Goal: Check status: Check status

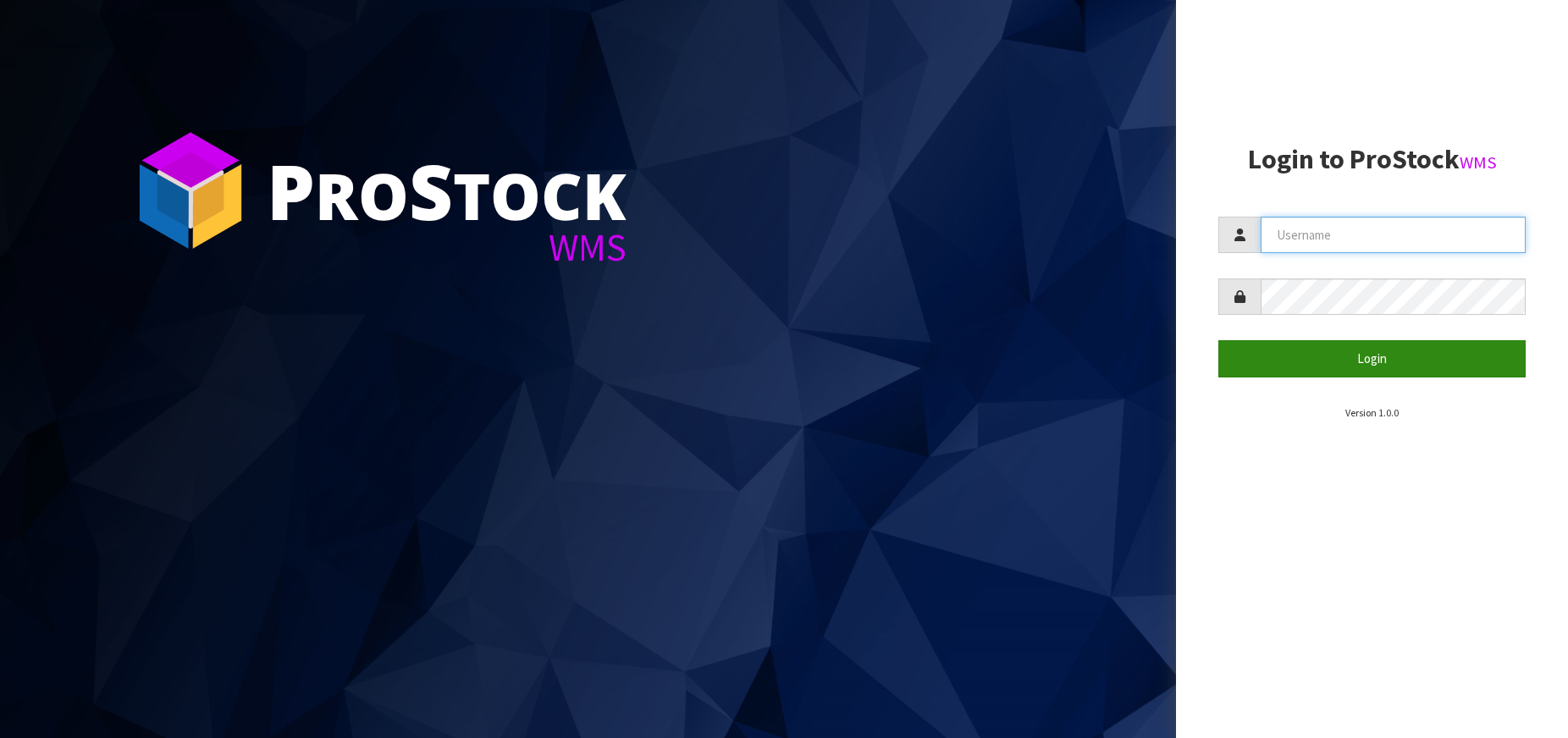
type input "[PERSON_NAME][EMAIL_ADDRESS][DOMAIN_NAME]"
click at [1469, 374] on button "Login" at bounding box center [1372, 358] width 307 height 36
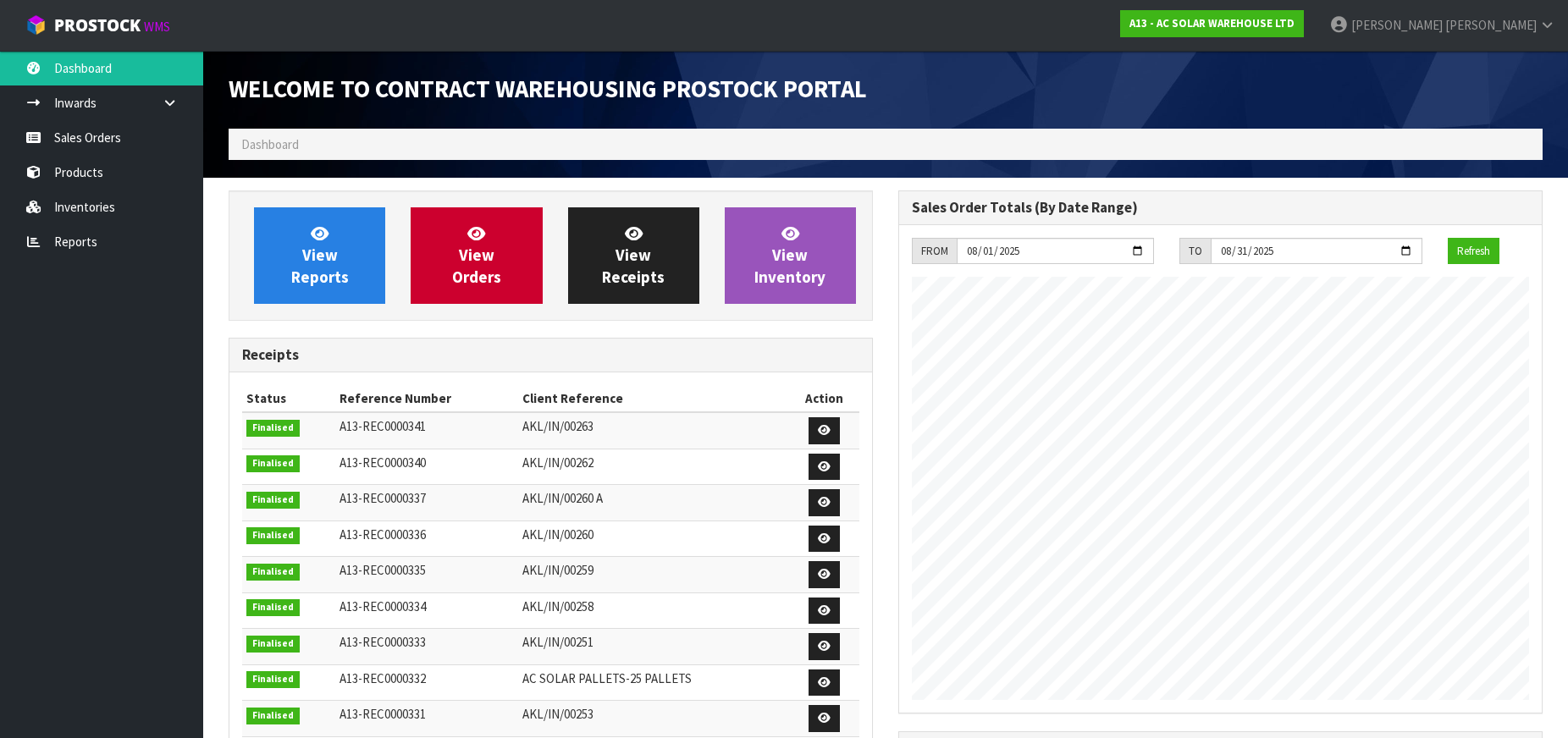
scroll to position [811, 670]
click at [121, 145] on link "Sales Orders" at bounding box center [101, 137] width 203 height 35
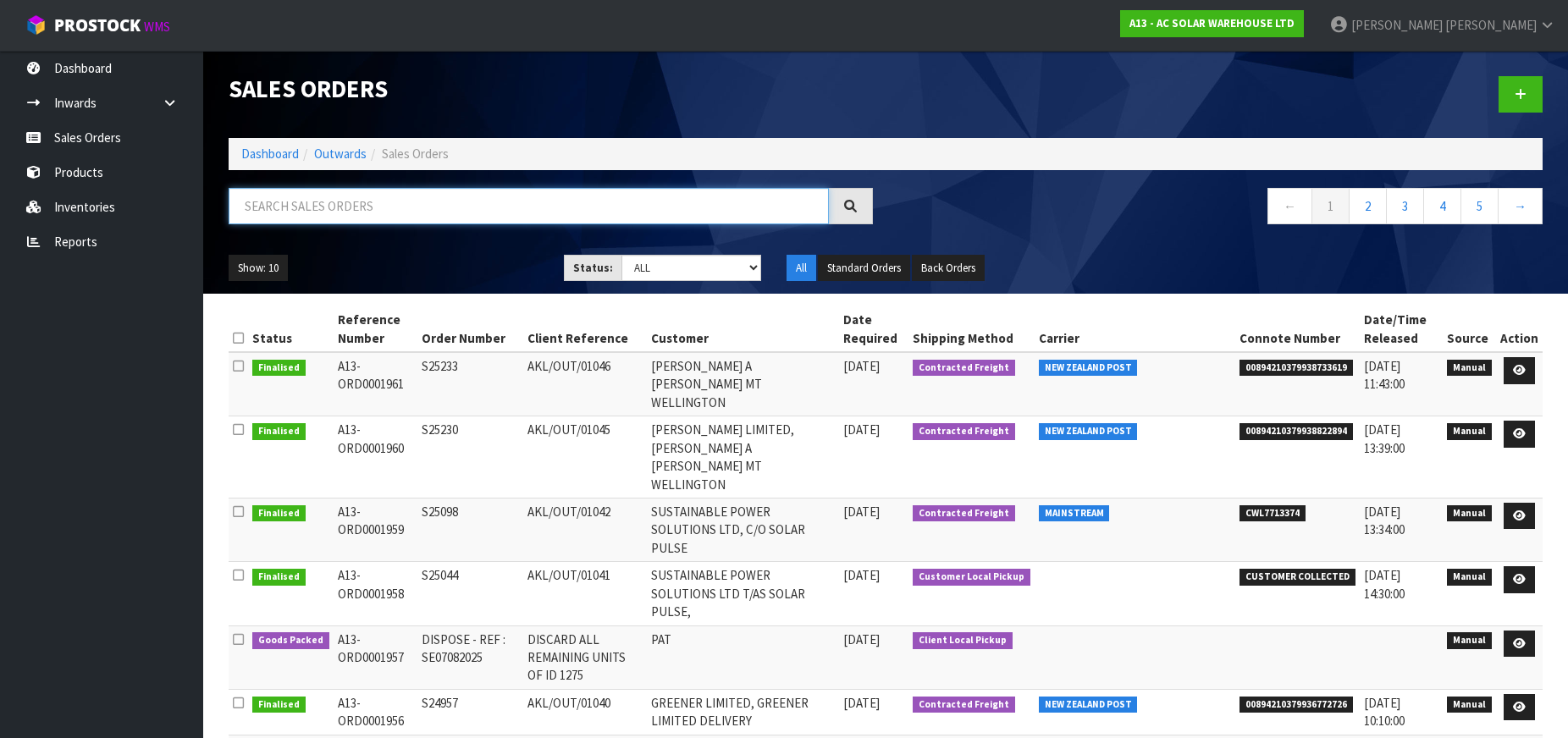
click at [325, 206] on input "text" at bounding box center [529, 206] width 600 height 36
paste input "S25233"
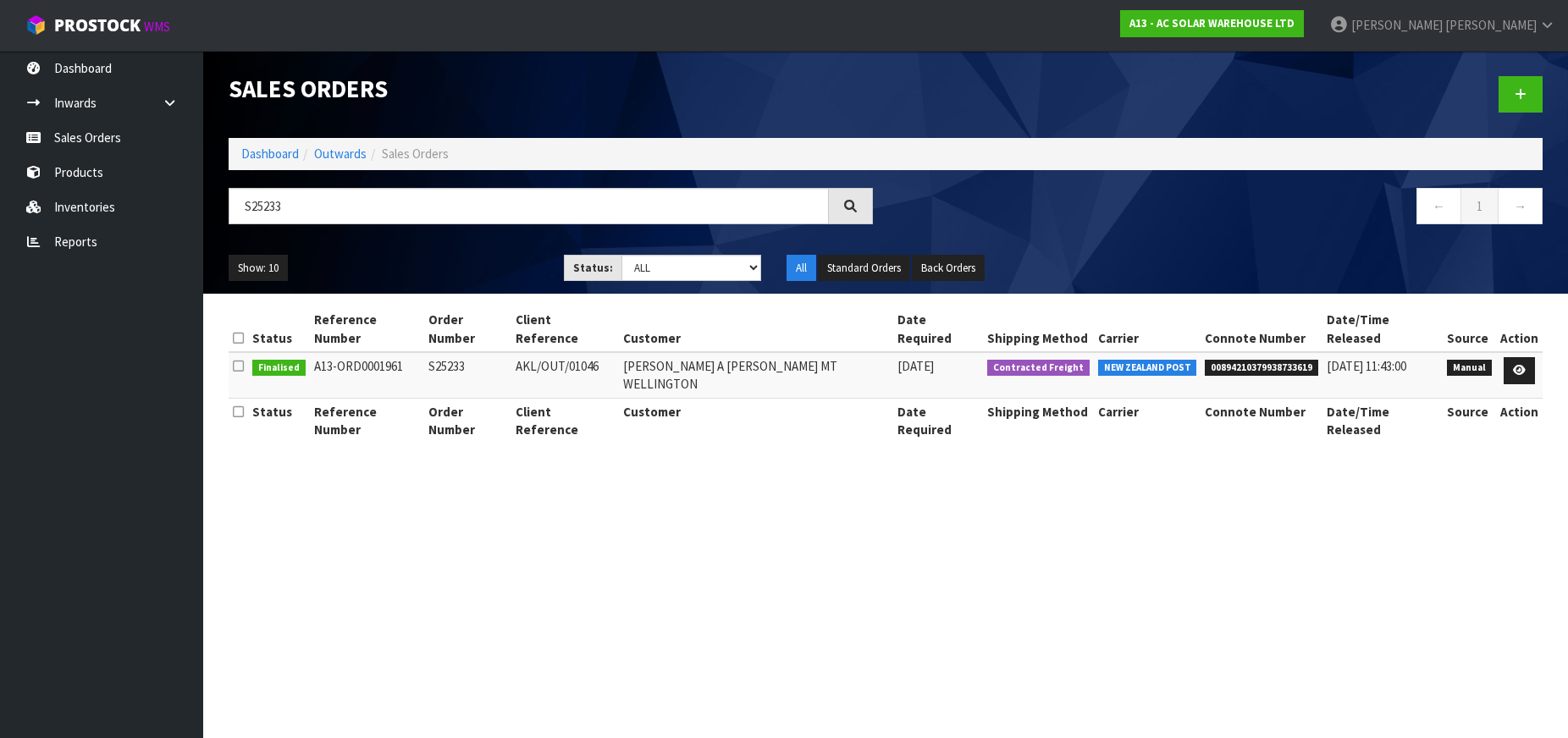
click at [1202, 363] on td "00894210379938733619" at bounding box center [1262, 375] width 121 height 46
click at [1202, 364] on td "00894210379938733619" at bounding box center [1262, 375] width 121 height 46
click at [1205, 360] on span "00894210379938733619" at bounding box center [1261, 368] width 113 height 17
copy span "00894210379938733619"
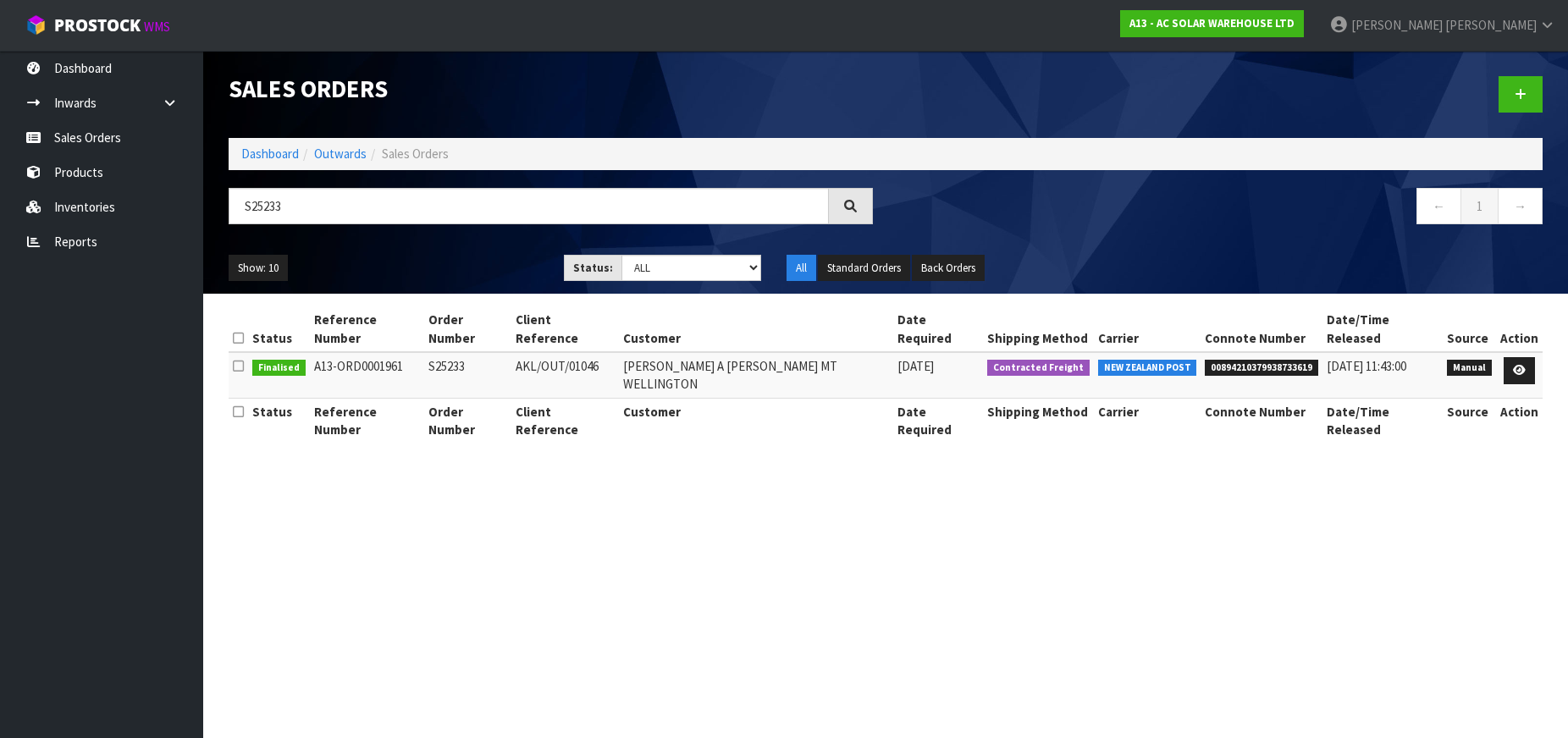
click at [583, 210] on input "S25233" at bounding box center [529, 206] width 600 height 36
paste input "0"
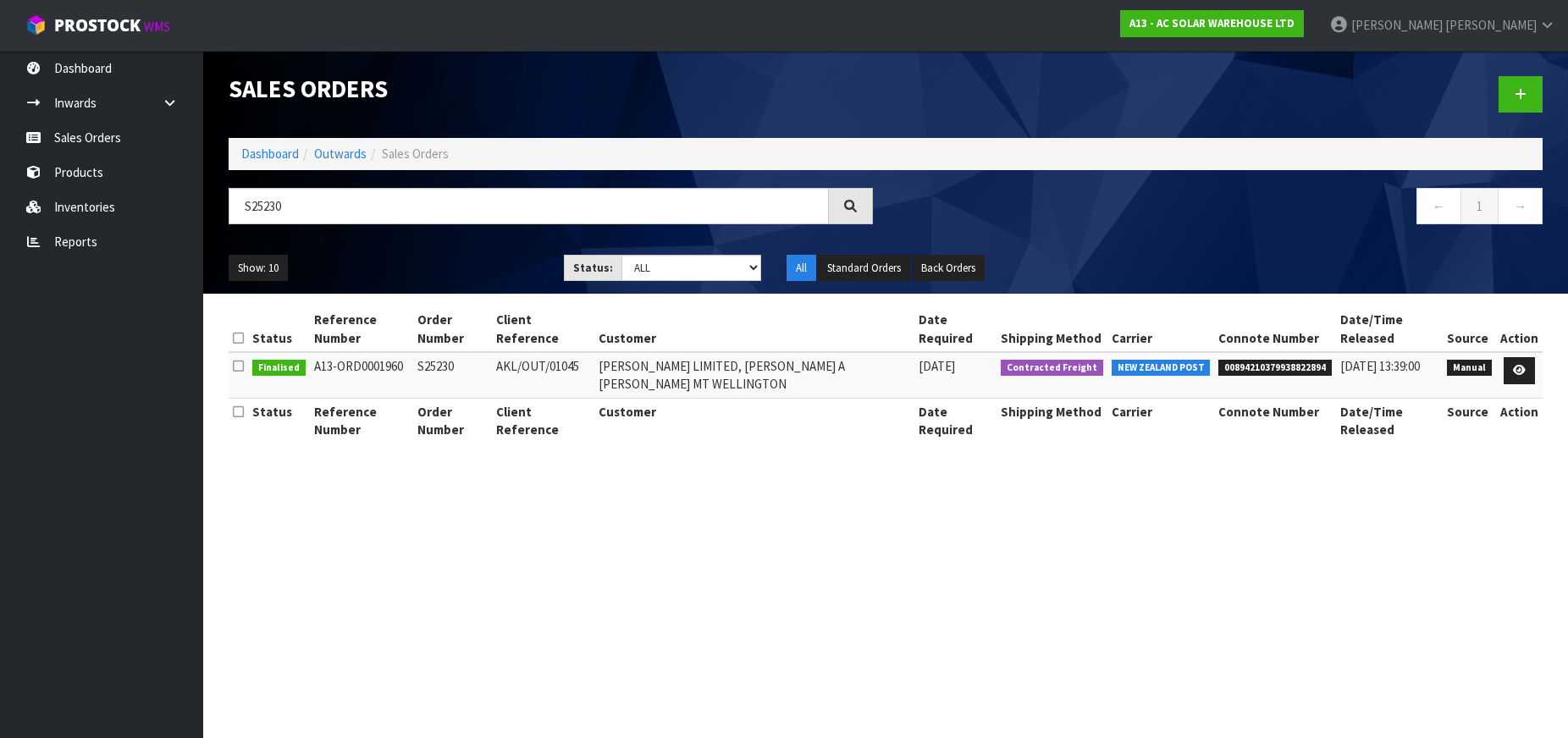
click at [1233, 360] on span "00894210379938822894" at bounding box center [1275, 368] width 113 height 17
copy span "00894210379938822894"
drag, startPoint x: 394, startPoint y: 196, endPoint x: 406, endPoint y: 201, distance: 13.0
click at [393, 196] on input "S25230" at bounding box center [529, 206] width 600 height 36
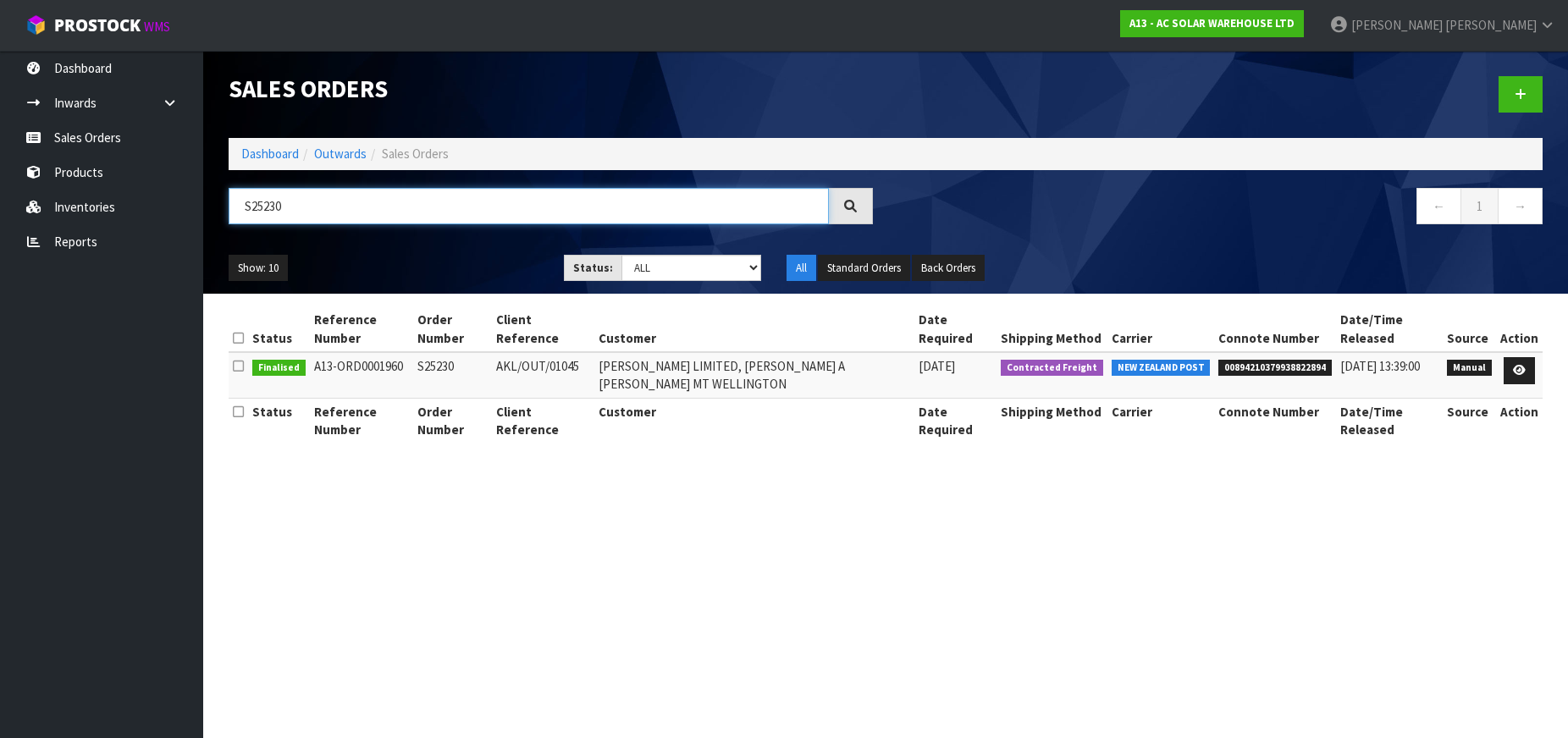
paste input "098"
type input "S25098"
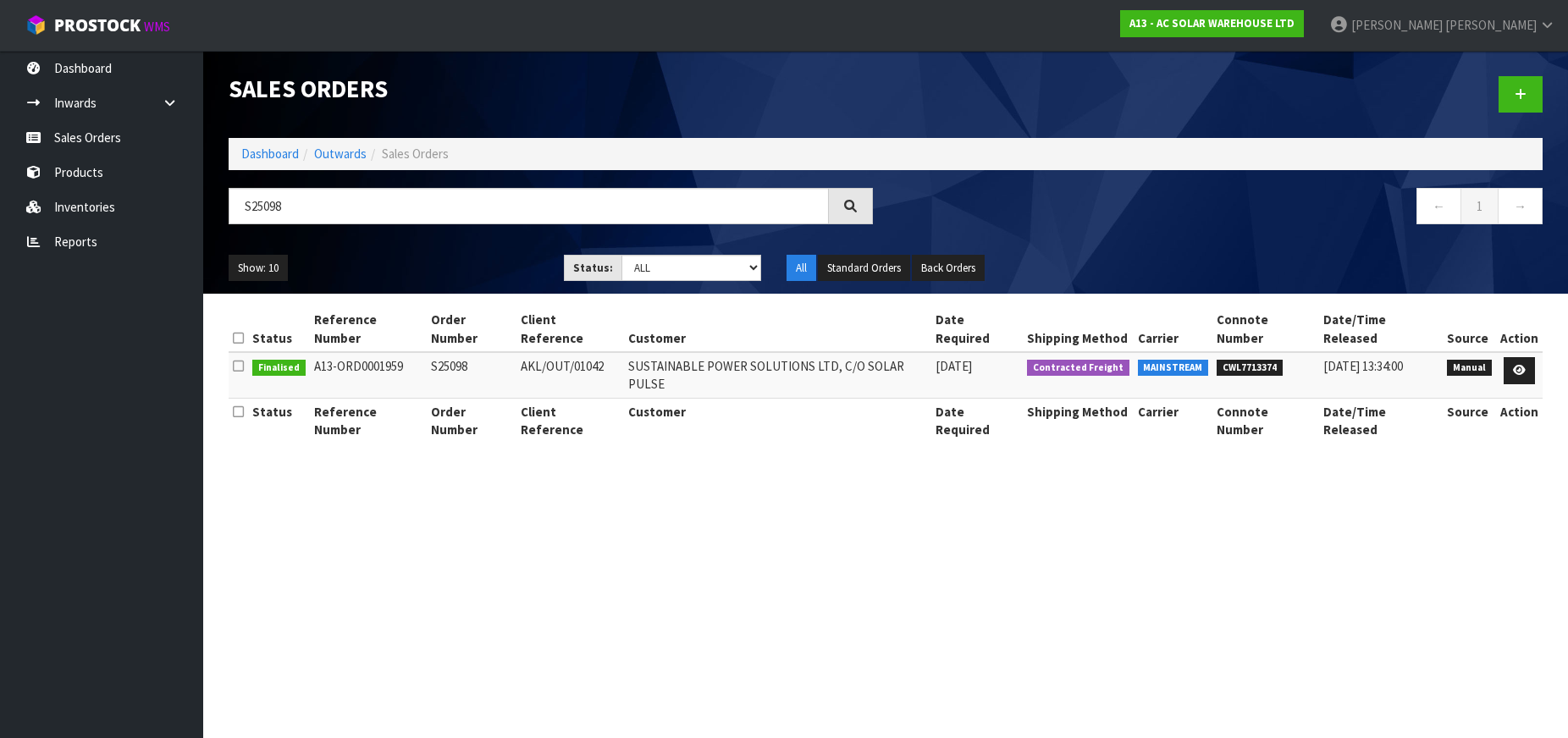
click at [1264, 360] on span "CWL7713374" at bounding box center [1249, 368] width 66 height 17
copy span "CWL7713374"
